Goal: Task Accomplishment & Management: Complete application form

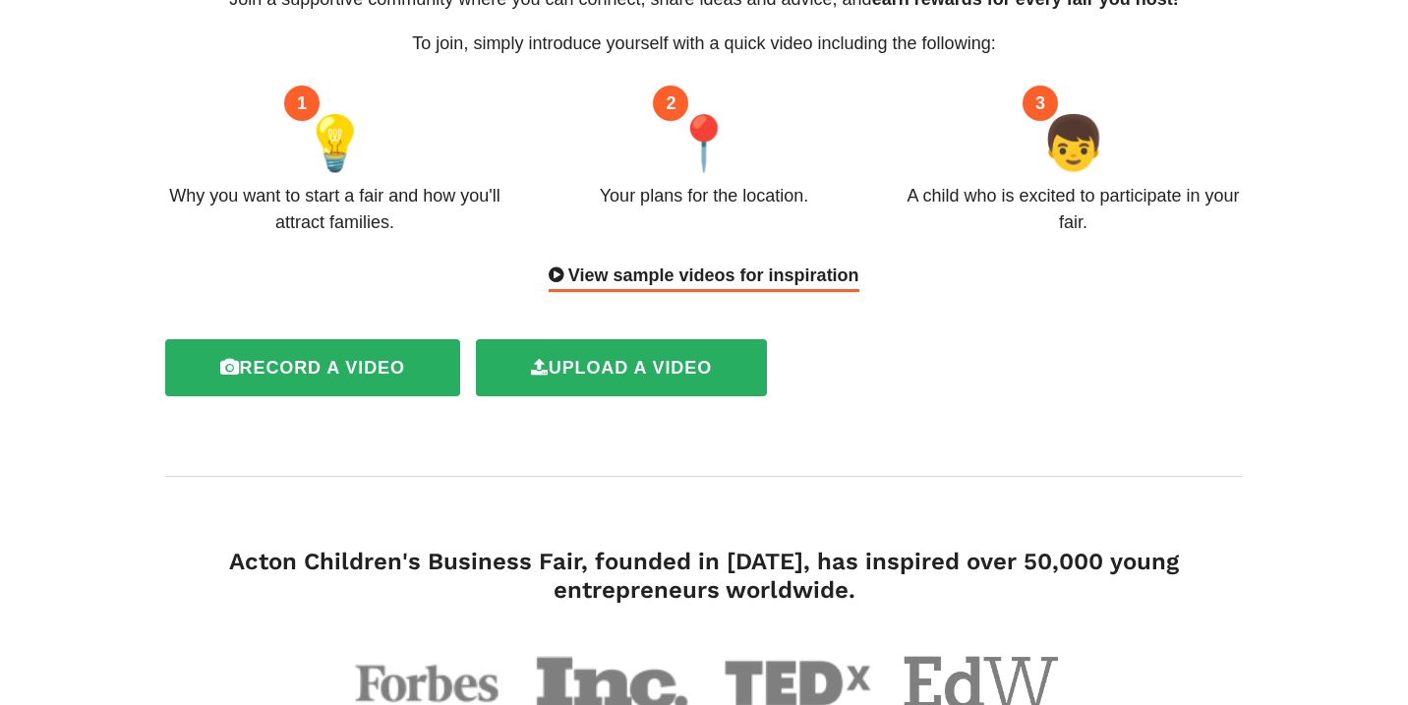
scroll to position [286, 0]
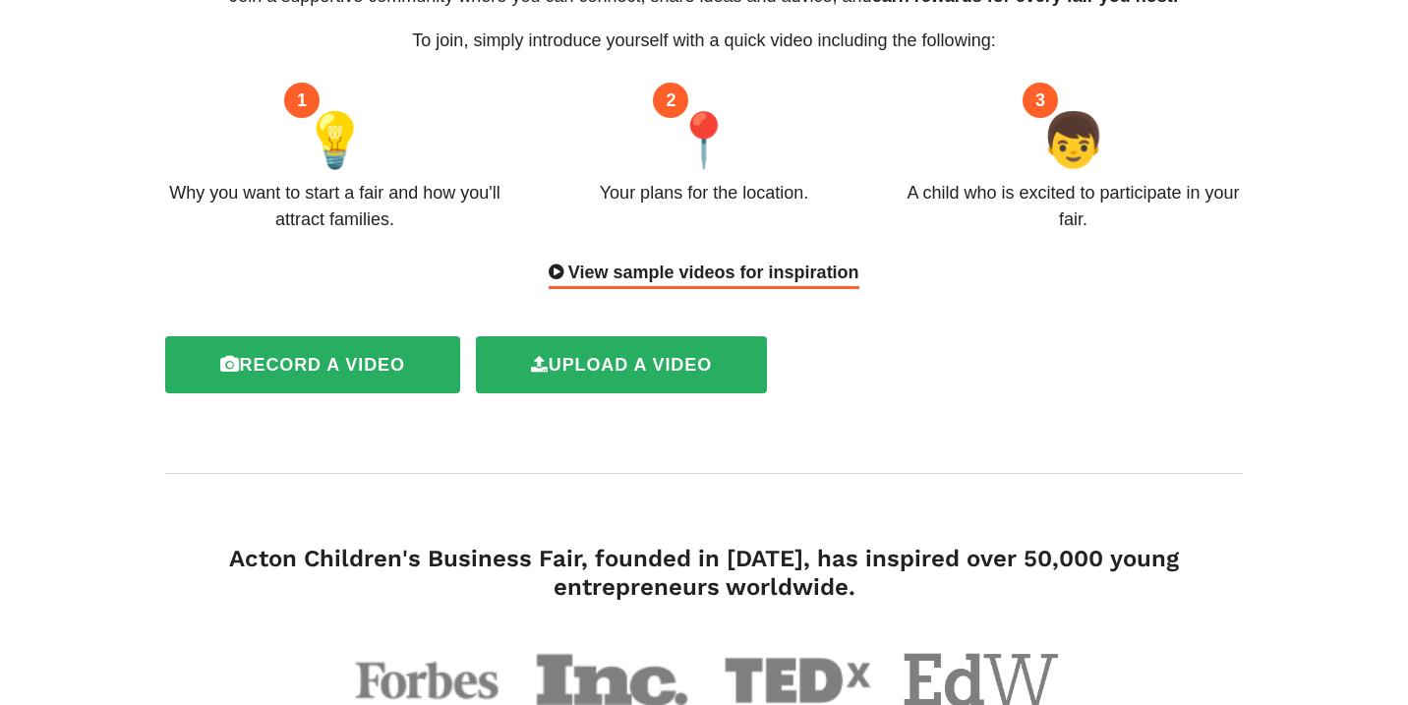
click at [807, 260] on div "View sample videos for inspiration" at bounding box center [704, 275] width 310 height 30
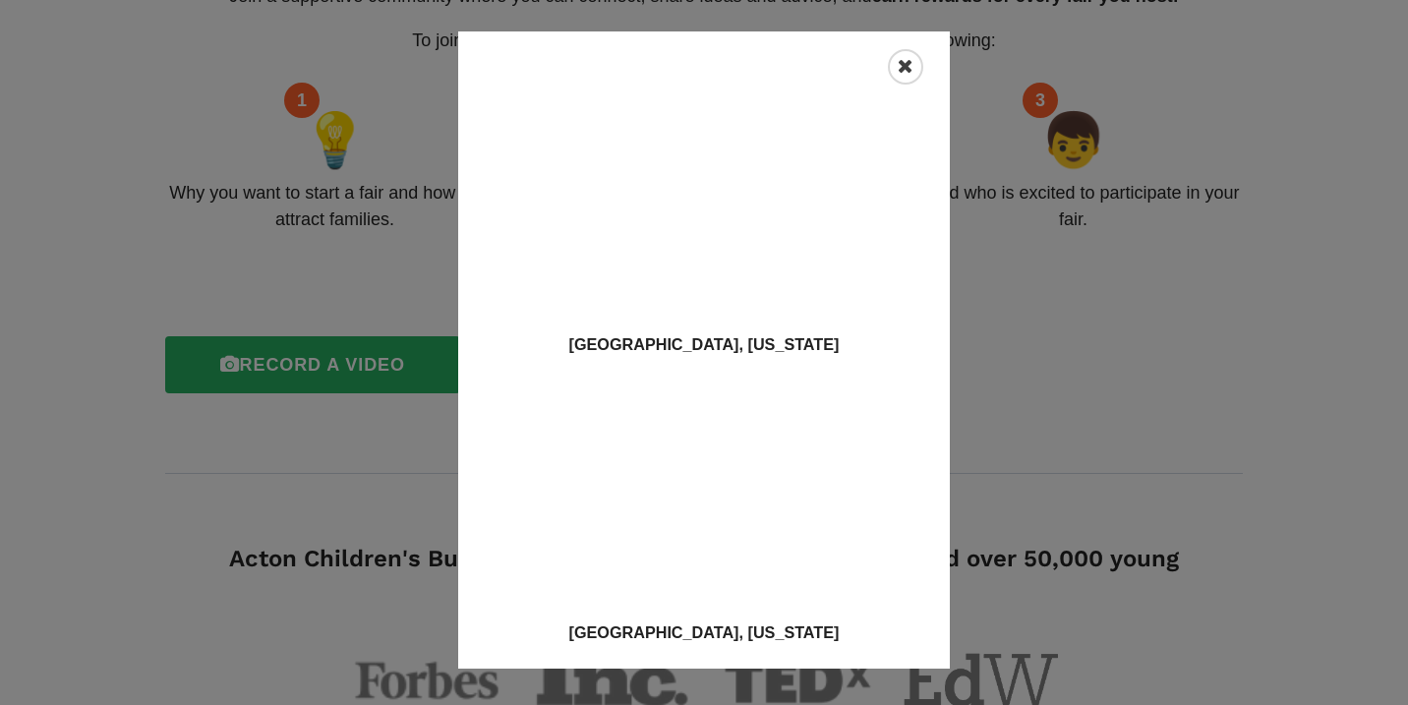
click at [900, 64] on icon "Close" at bounding box center [906, 67] width 16 height 20
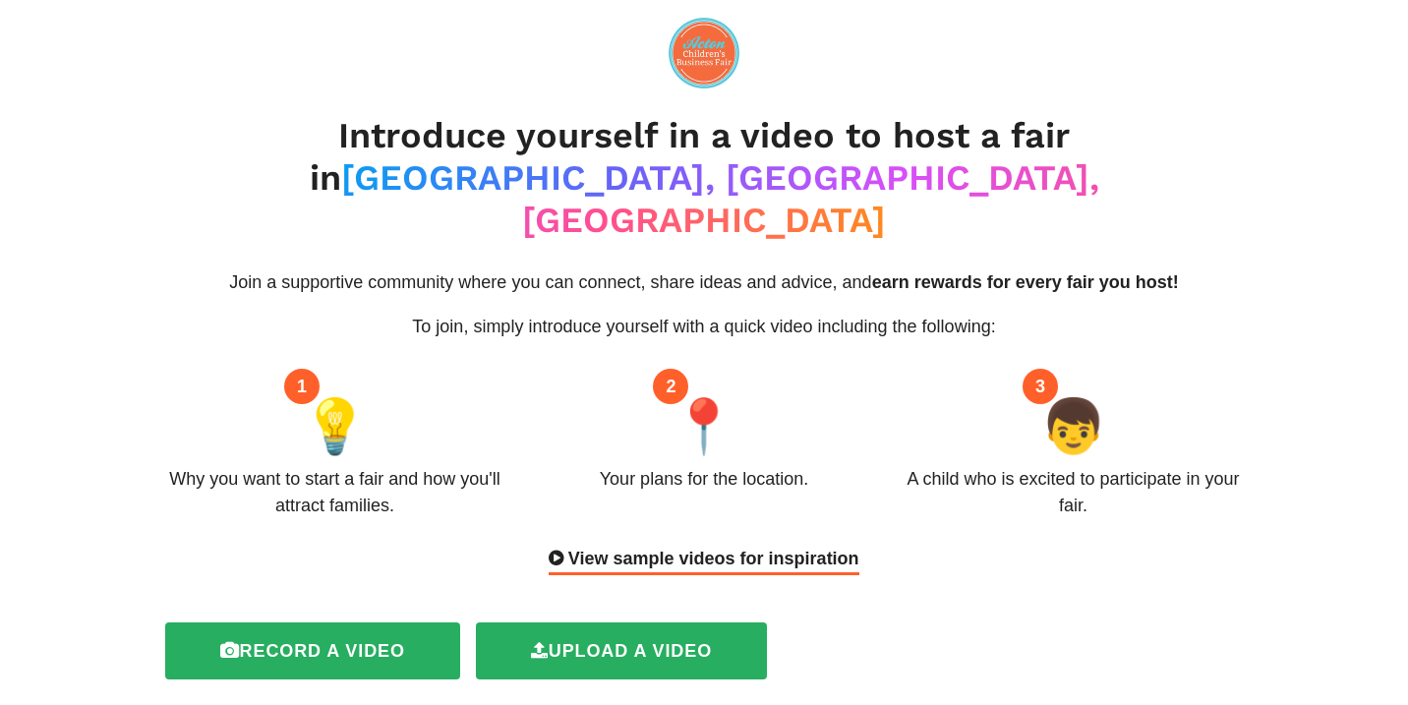
scroll to position [0, 0]
click at [776, 546] on div "View sample videos for inspiration" at bounding box center [704, 561] width 310 height 30
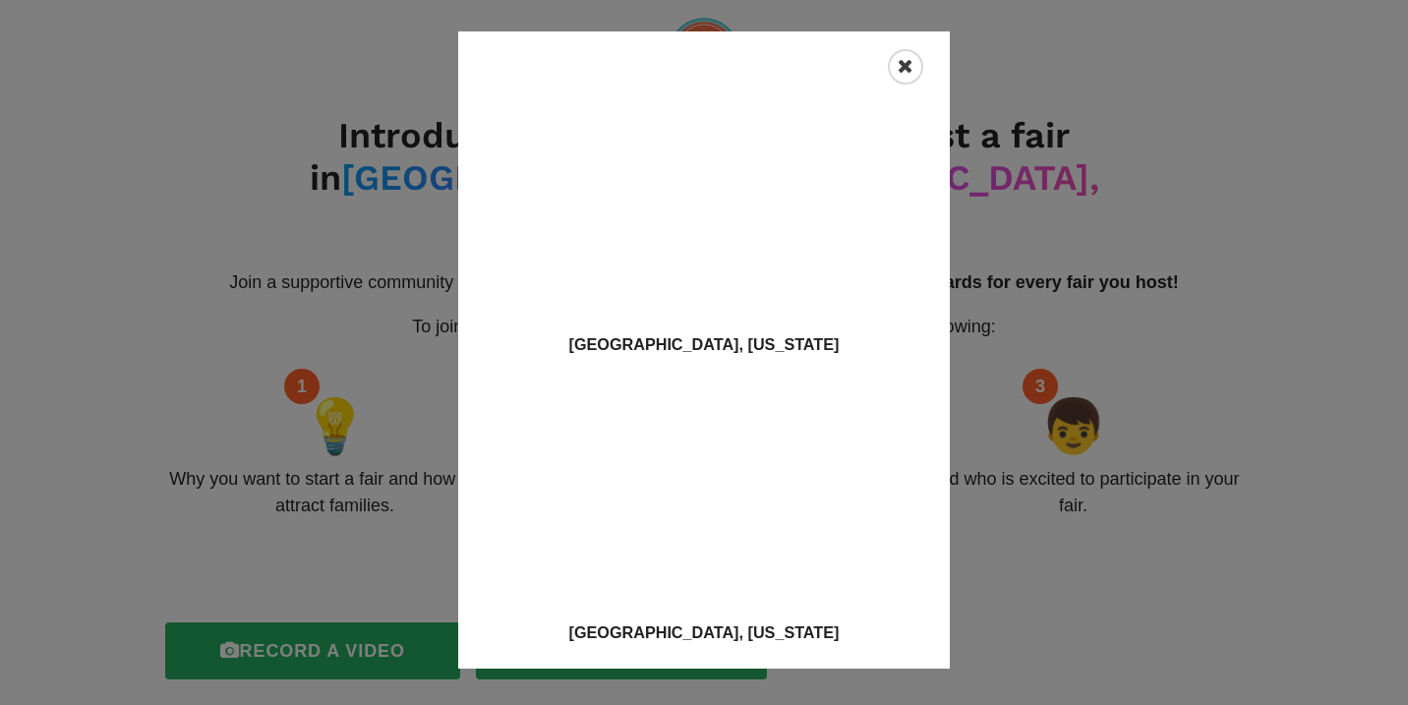
click at [910, 58] on icon "Close" at bounding box center [906, 67] width 16 height 20
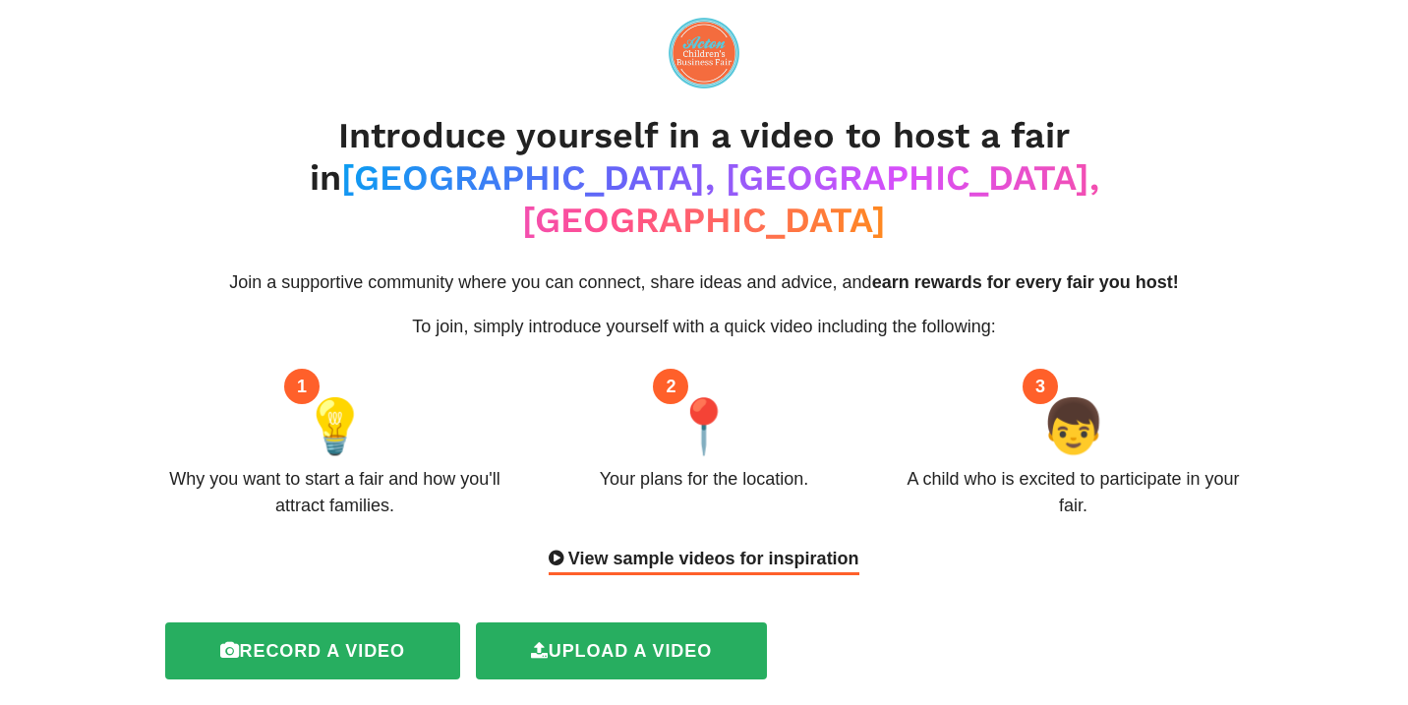
drag, startPoint x: 132, startPoint y: 448, endPoint x: 898, endPoint y: 469, distance: 766.4
click at [1148, 618] on div "Record a video Upload a video" at bounding box center [696, 652] width 1095 height 74
drag, startPoint x: 143, startPoint y: 439, endPoint x: 443, endPoint y: 468, distance: 301.4
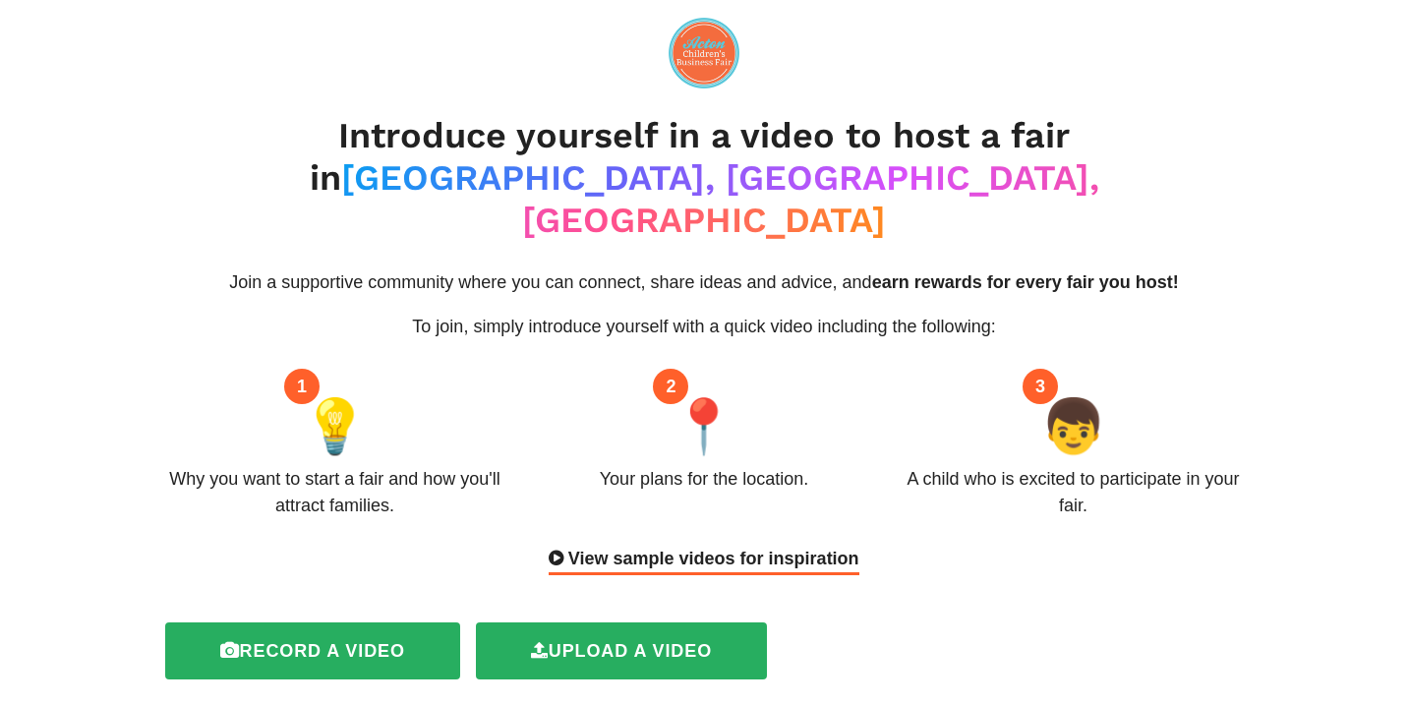
drag, startPoint x: 360, startPoint y: 454, endPoint x: 1113, endPoint y: 0, distance: 879.8
drag, startPoint x: 170, startPoint y: 434, endPoint x: 362, endPoint y: 459, distance: 193.5
click at [397, 466] on div "Why you want to start a fair and how you'll attract families." at bounding box center [335, 492] width 340 height 53
copy div "Why you want to start a fair and how you'll attract families."
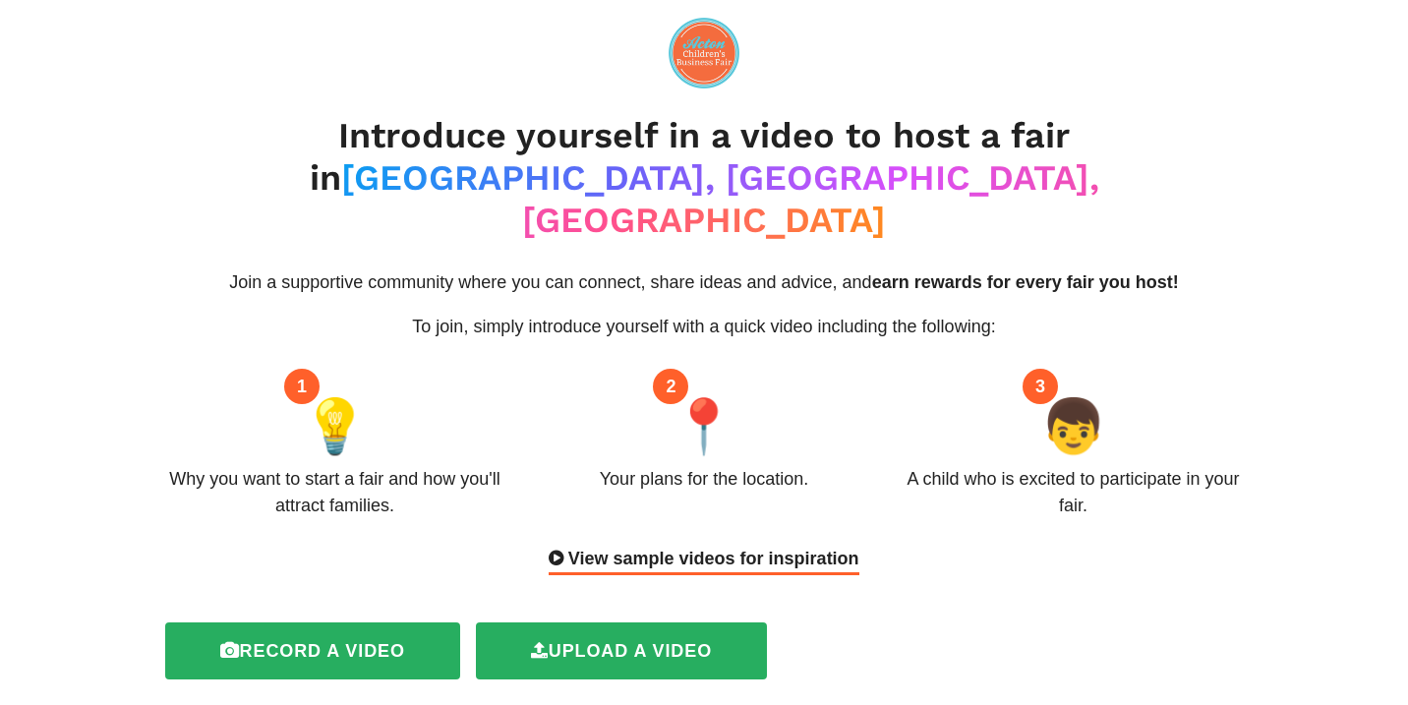
drag, startPoint x: 579, startPoint y: 438, endPoint x: 810, endPoint y: 444, distance: 231.2
click at [810, 444] on div "2 📍 Your plans for the location." at bounding box center [704, 453] width 370 height 133
copy div "Your plans for the location."
